Goal: Navigation & Orientation: Find specific page/section

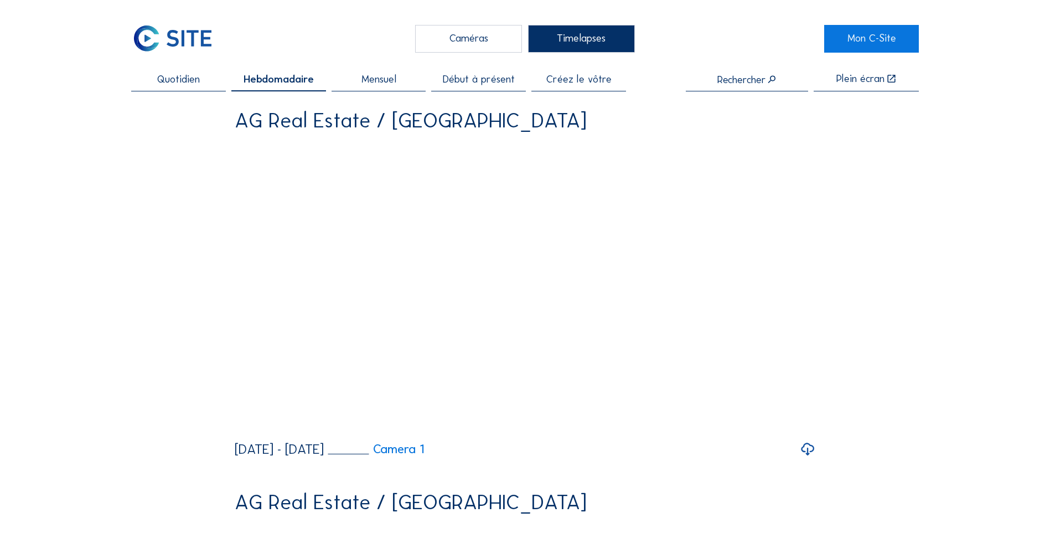
drag, startPoint x: 195, startPoint y: 78, endPoint x: 202, endPoint y: 80, distance: 7.0
click at [195, 78] on span "Quotidien" at bounding box center [178, 79] width 43 height 11
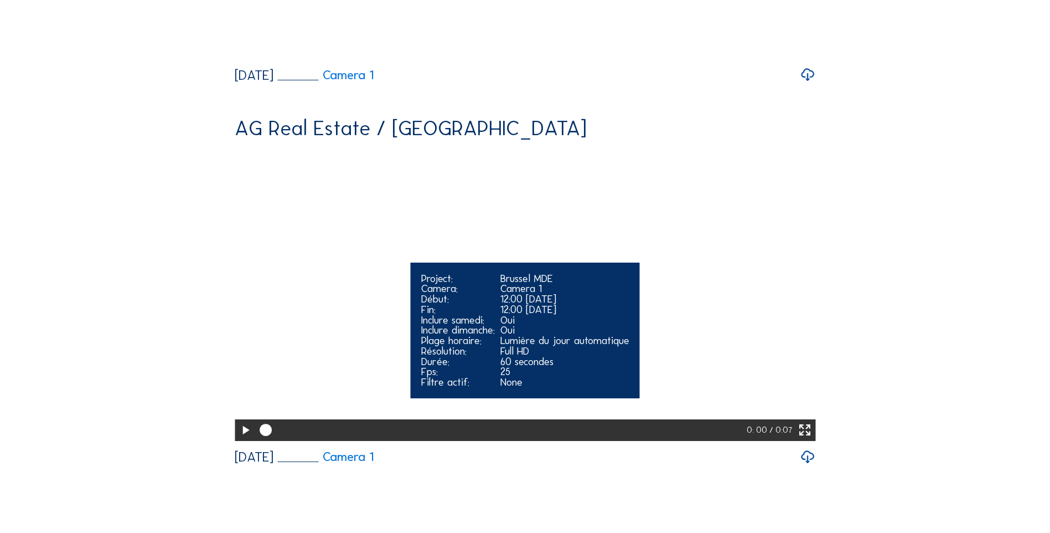
scroll to position [1878, 0]
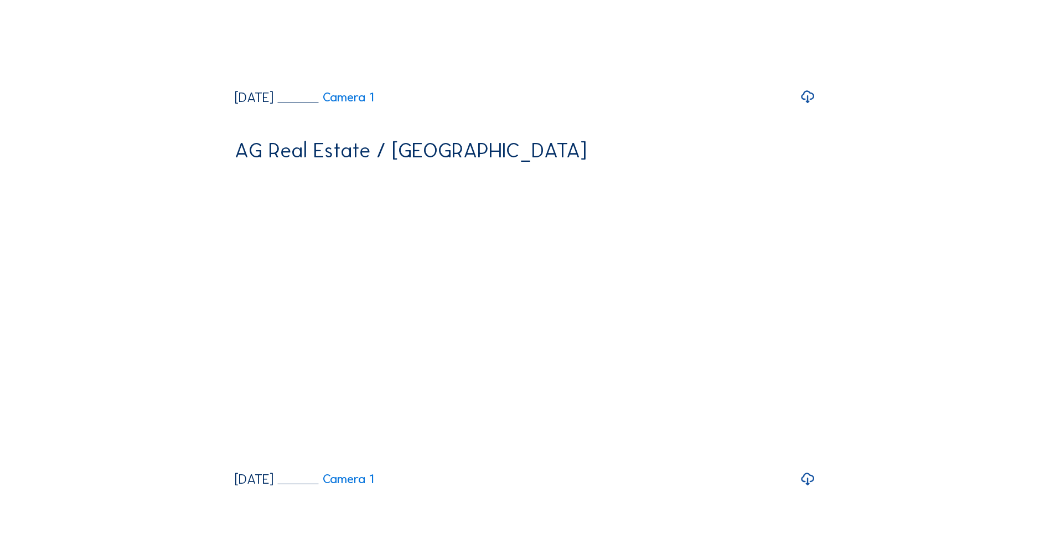
drag, startPoint x: 813, startPoint y: 290, endPoint x: 820, endPoint y: 297, distance: 10.2
click at [813, 106] on icon at bounding box center [808, 96] width 16 height 19
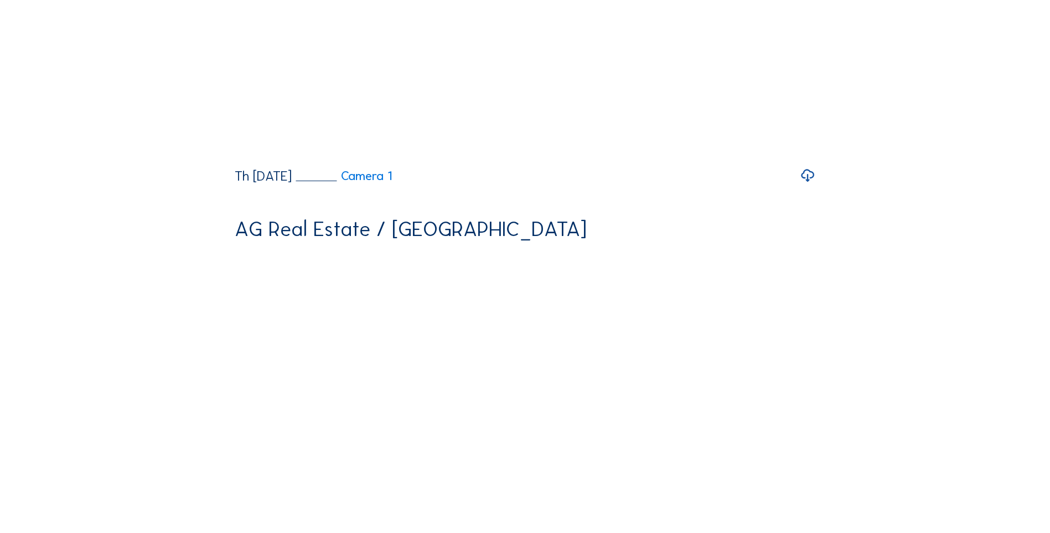
scroll to position [1417, 0]
click at [807, 186] on icon at bounding box center [808, 176] width 16 height 19
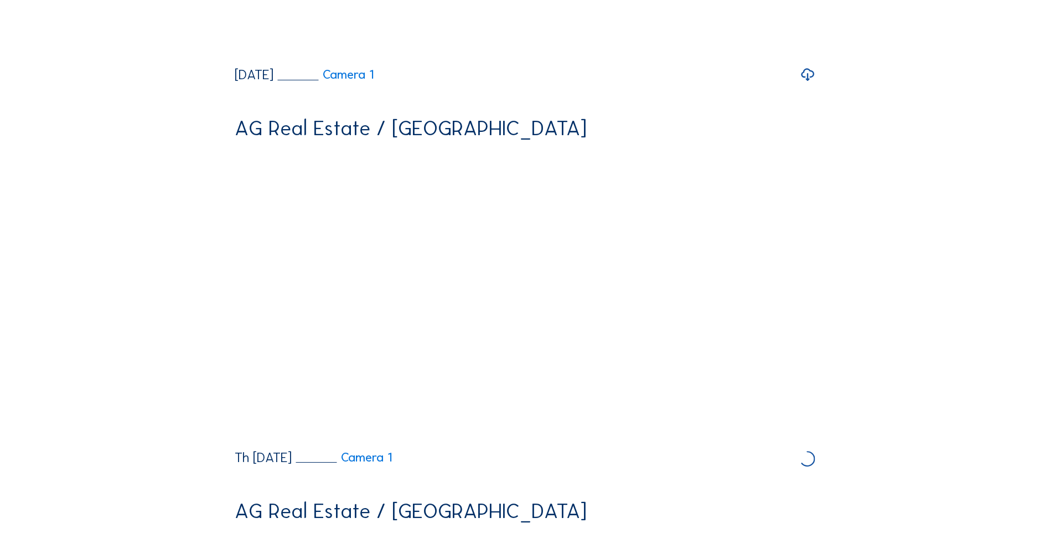
scroll to position [1048, 0]
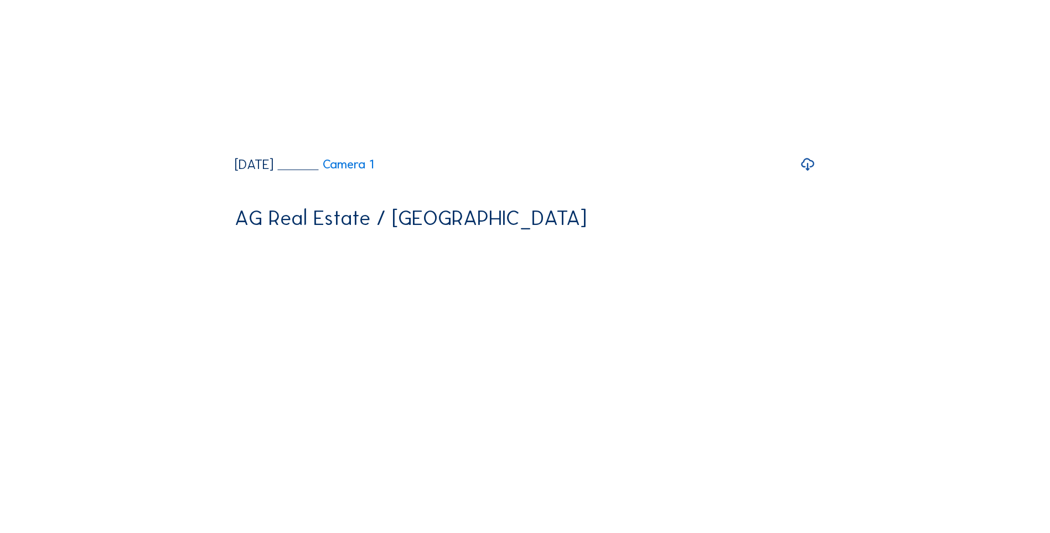
click at [809, 174] on icon at bounding box center [808, 164] width 16 height 19
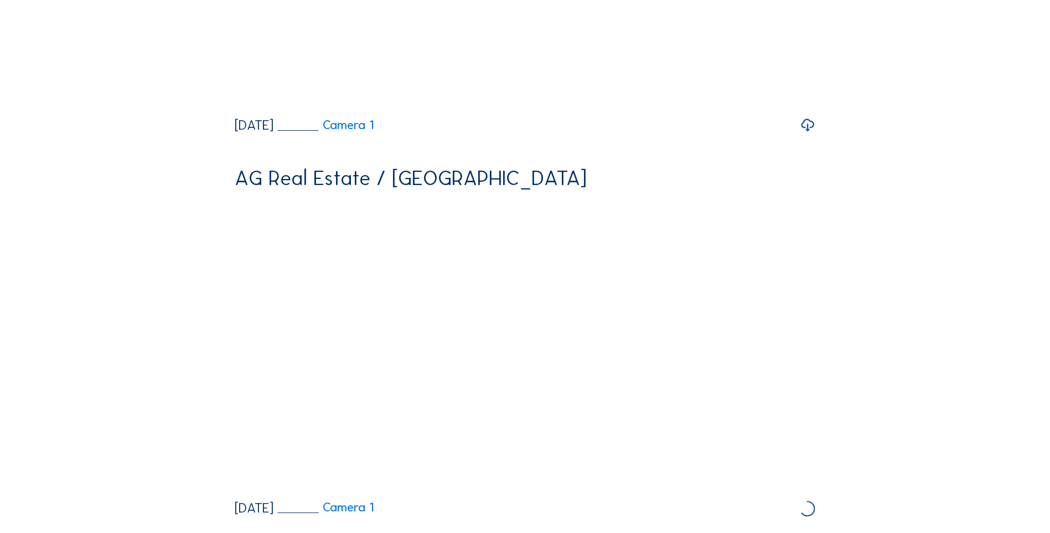
scroll to position [679, 0]
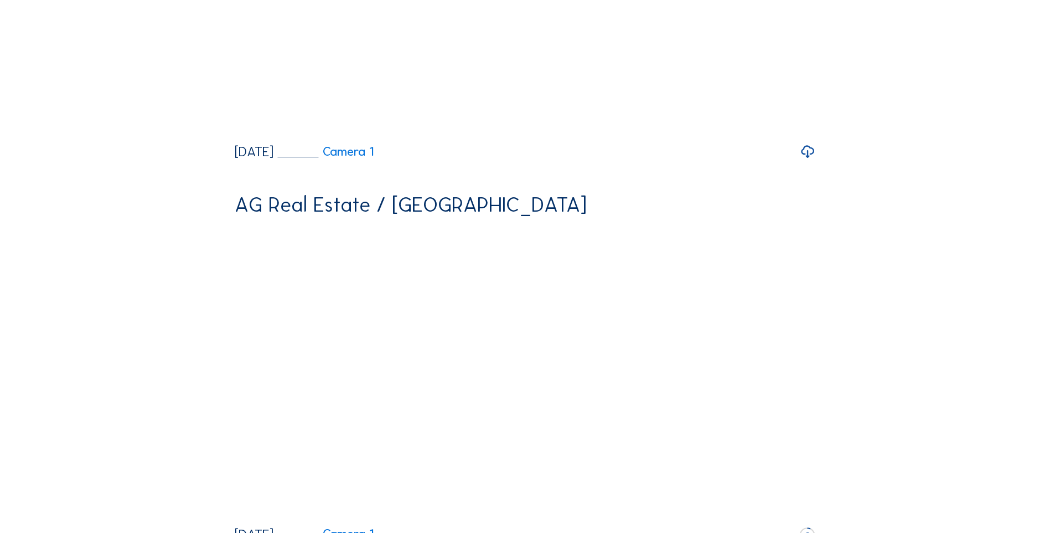
click at [811, 161] on icon at bounding box center [808, 151] width 16 height 19
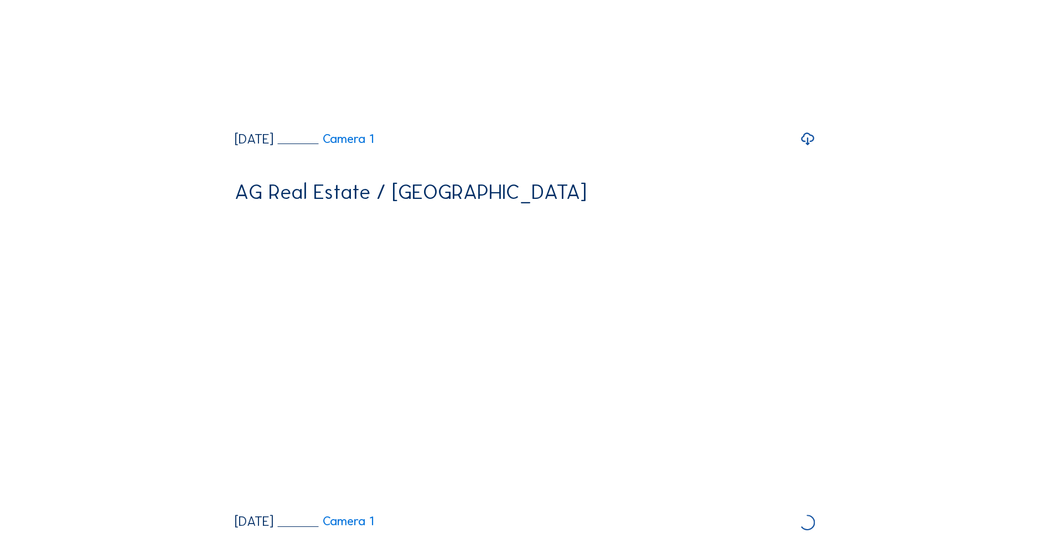
scroll to position [310, 0]
click at [812, 149] on icon at bounding box center [808, 139] width 16 height 19
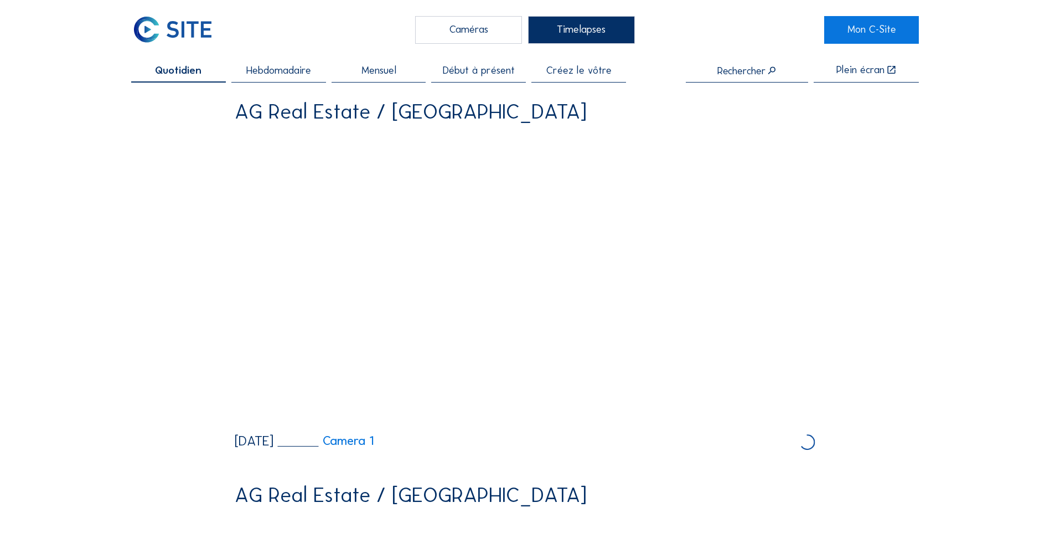
scroll to position [0, 0]
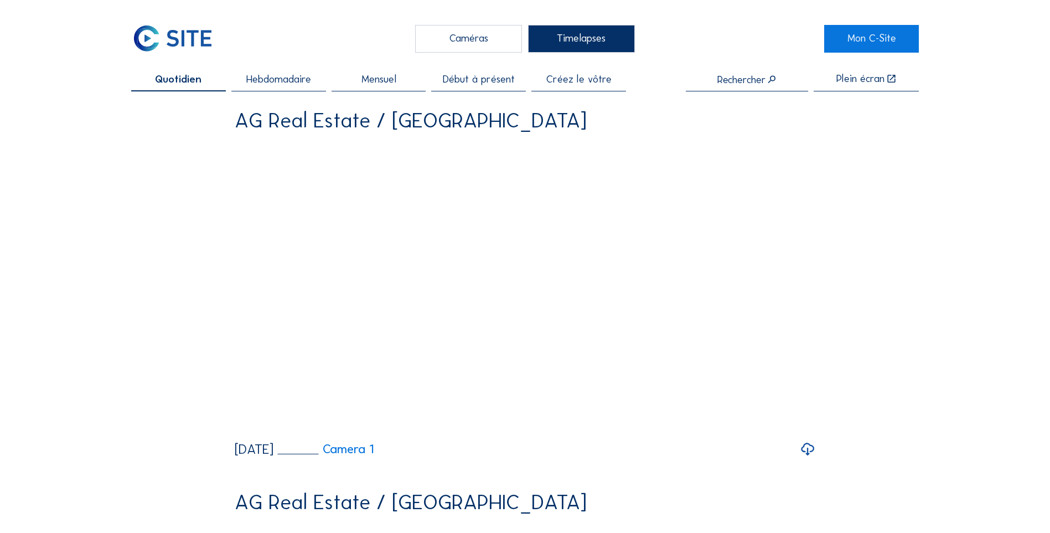
click at [308, 81] on span "Hebdomadaire" at bounding box center [278, 79] width 65 height 11
click at [812, 458] on icon at bounding box center [808, 449] width 16 height 19
